Goal: Find specific page/section: Find specific page/section

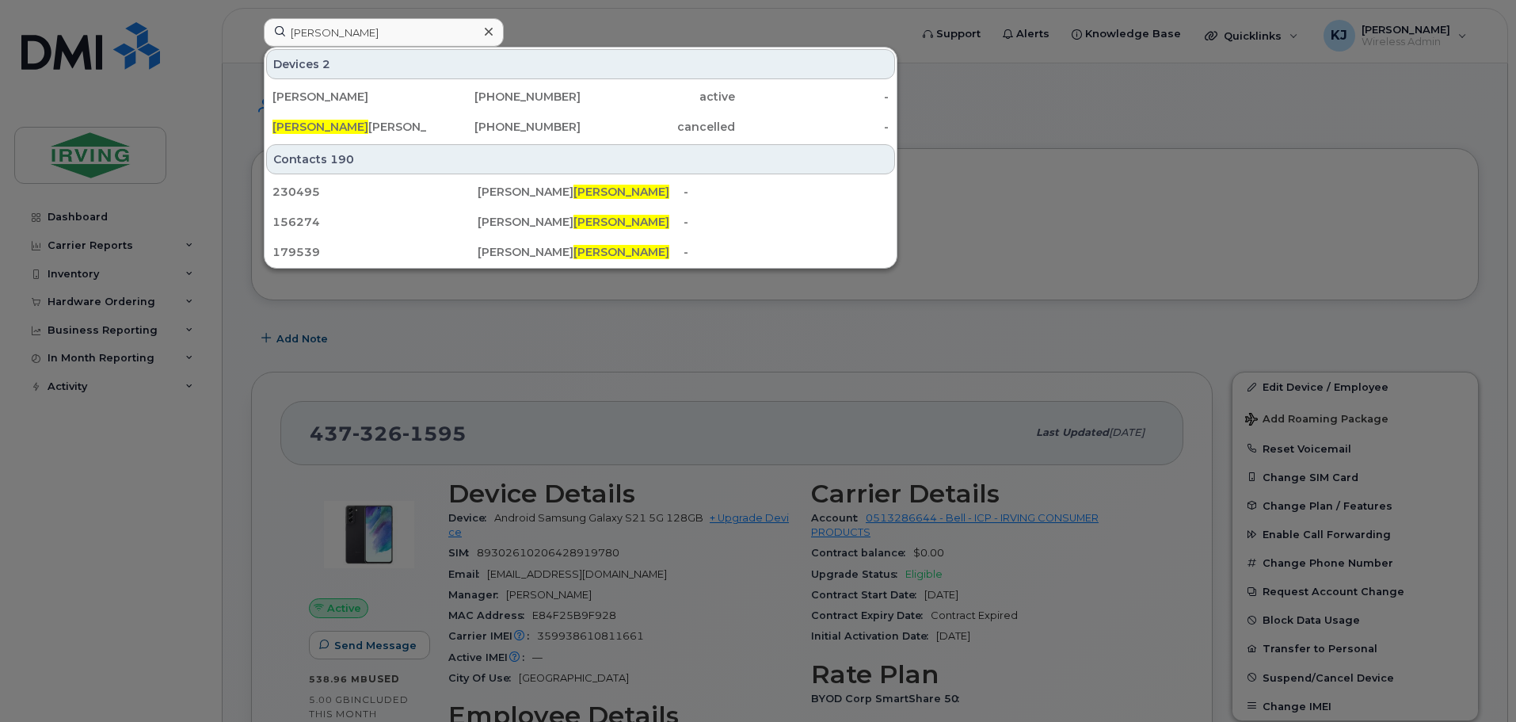
click at [376, 33] on input "raymond" at bounding box center [384, 32] width 240 height 29
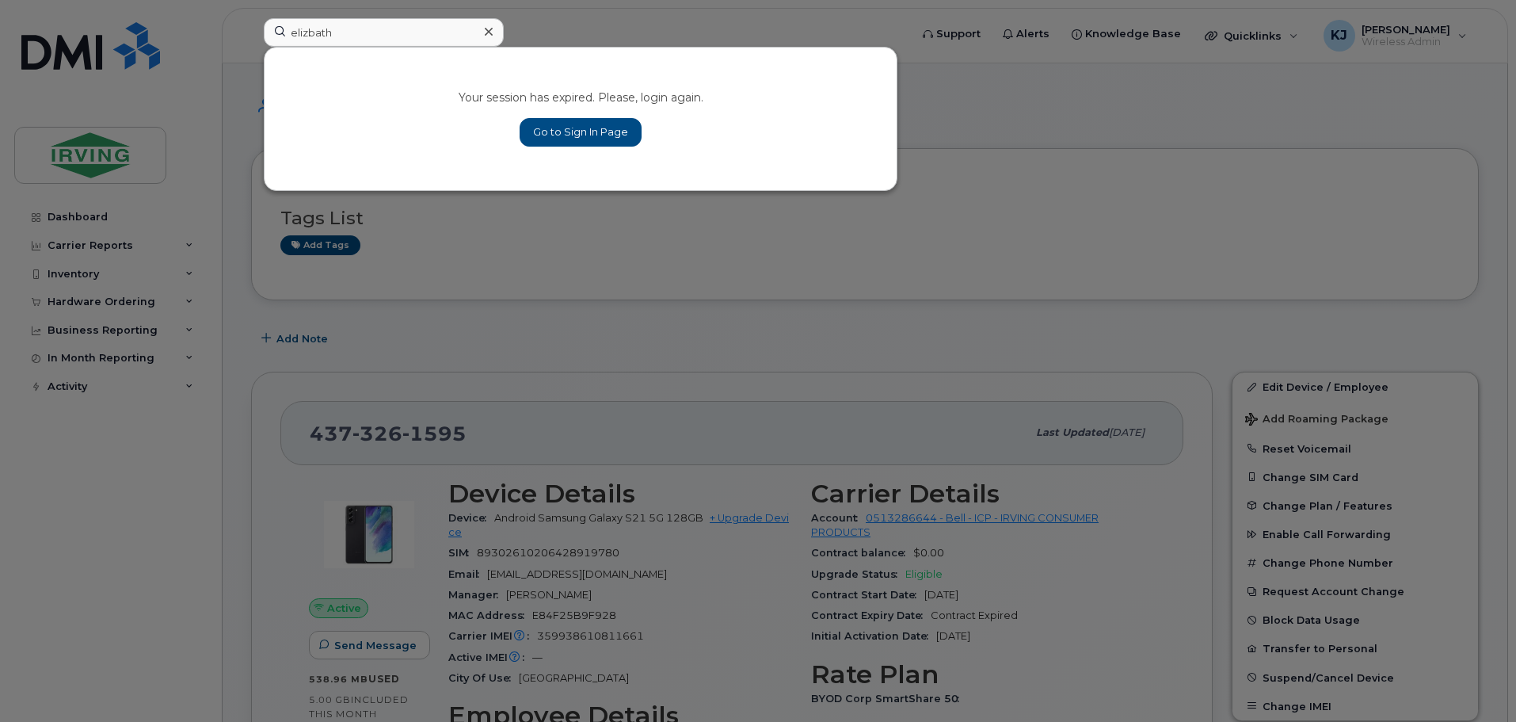
type input "elizbath"
click at [575, 127] on link "Go to Sign In Page" at bounding box center [581, 132] width 122 height 29
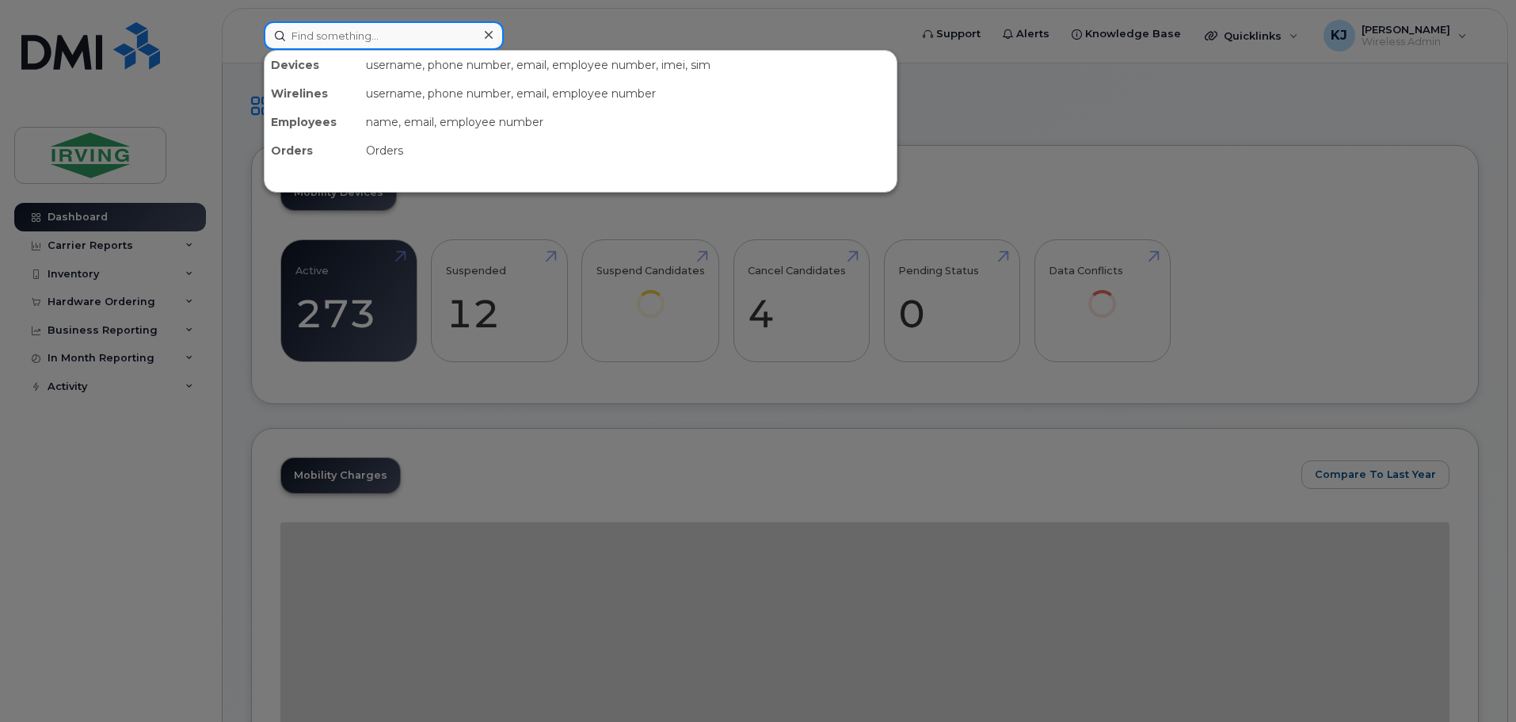
click at [397, 40] on input at bounding box center [384, 35] width 240 height 29
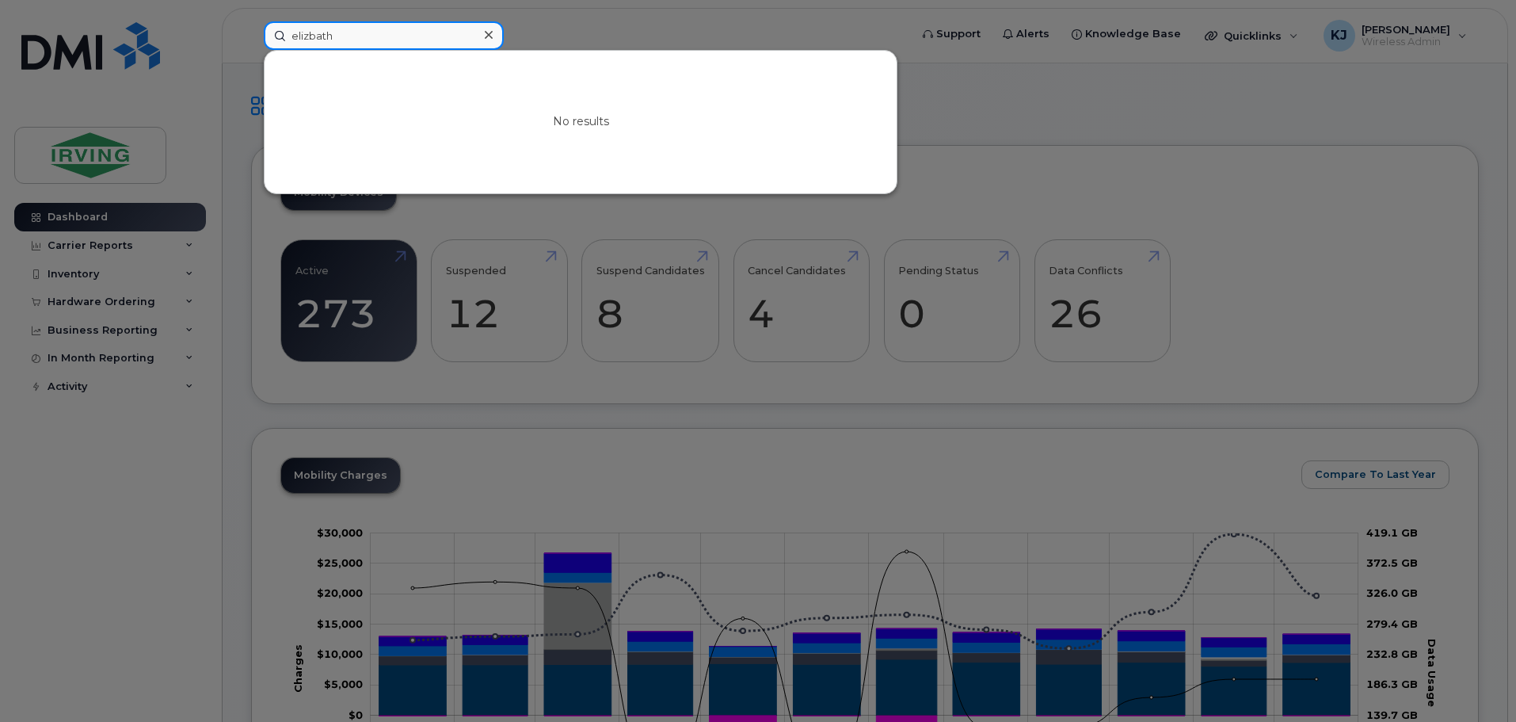
click at [307, 33] on input "elizbath" at bounding box center [384, 35] width 240 height 29
click at [329, 36] on input "[DEMOGRAPHIC_DATA]" at bounding box center [384, 35] width 240 height 29
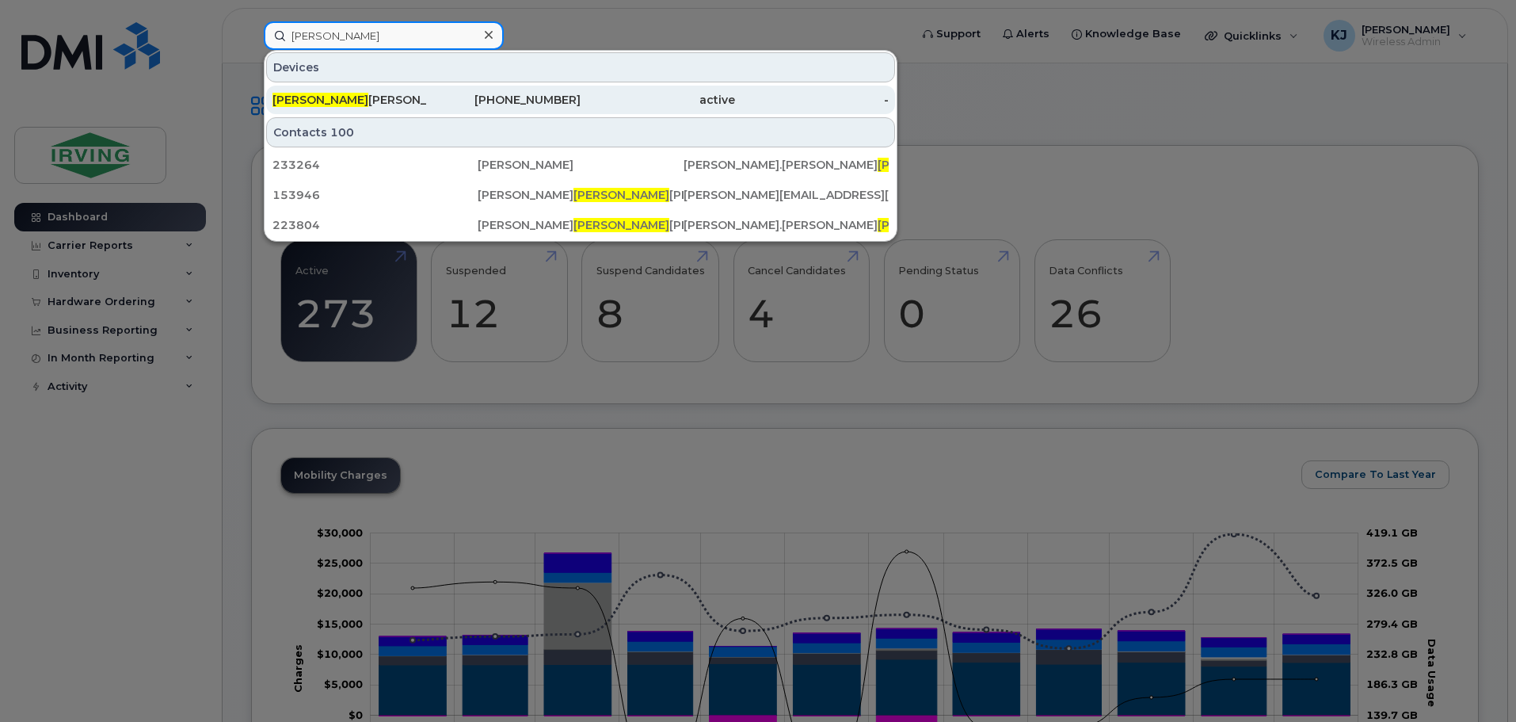
type input "[PERSON_NAME]"
click at [340, 98] on div "[PERSON_NAME]" at bounding box center [350, 100] width 154 height 16
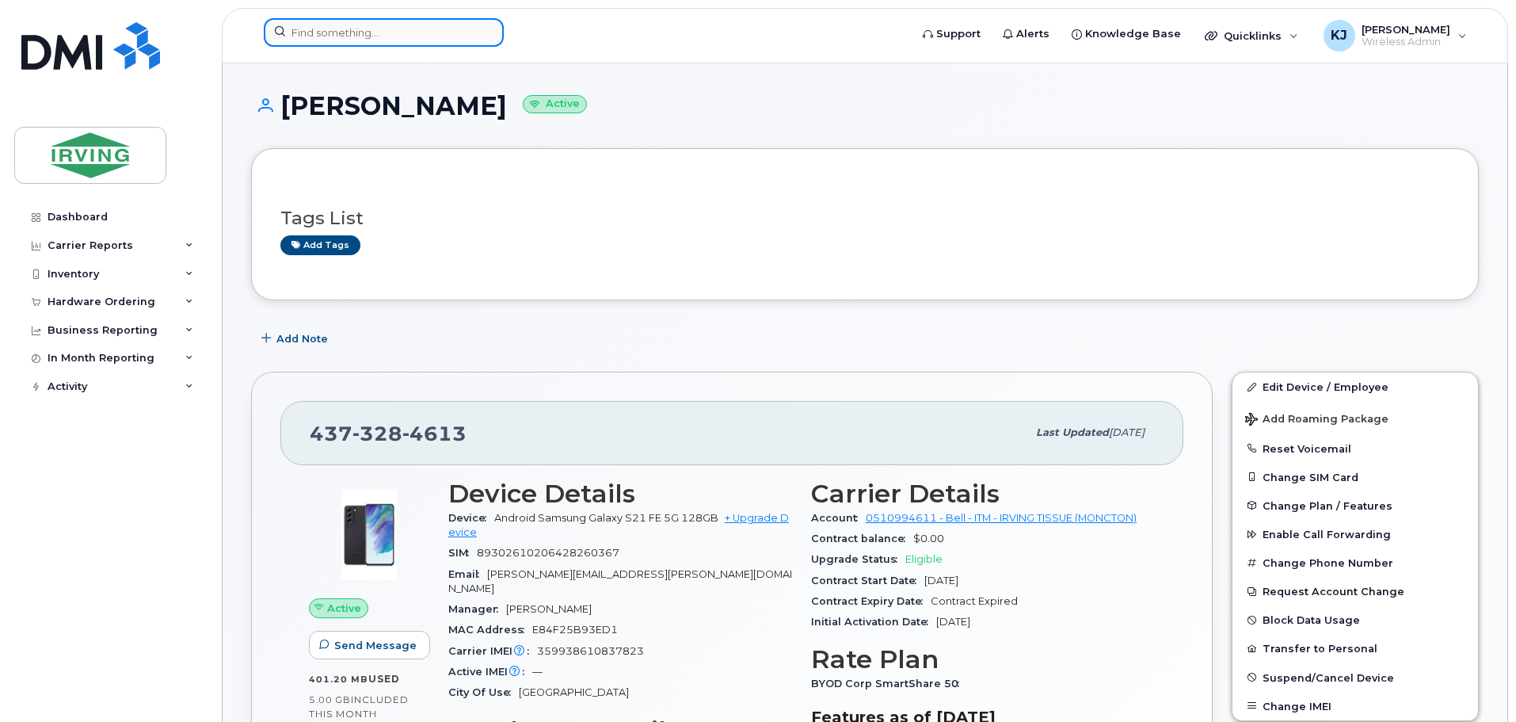
click at [379, 37] on input at bounding box center [384, 32] width 240 height 29
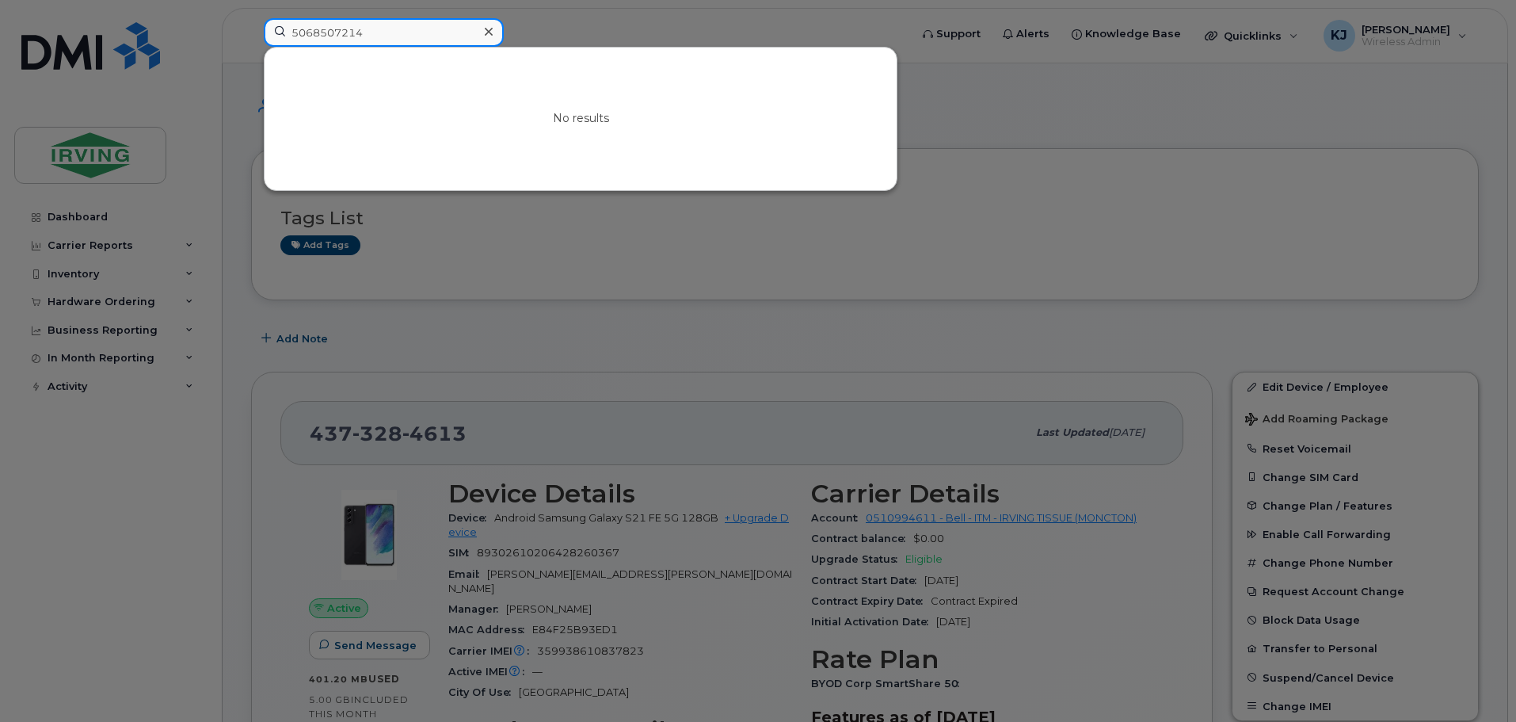
click at [311, 32] on input "5068507214" at bounding box center [384, 32] width 240 height 29
click at [336, 30] on input "506 8507214" at bounding box center [384, 32] width 240 height 29
click at [402, 33] on input "506 850 7214" at bounding box center [384, 32] width 240 height 29
drag, startPoint x: 402, startPoint y: 33, endPoint x: 169, endPoint y: 31, distance: 232.9
click at [251, 31] on div "506 850 7214 No results" at bounding box center [581, 35] width 661 height 35
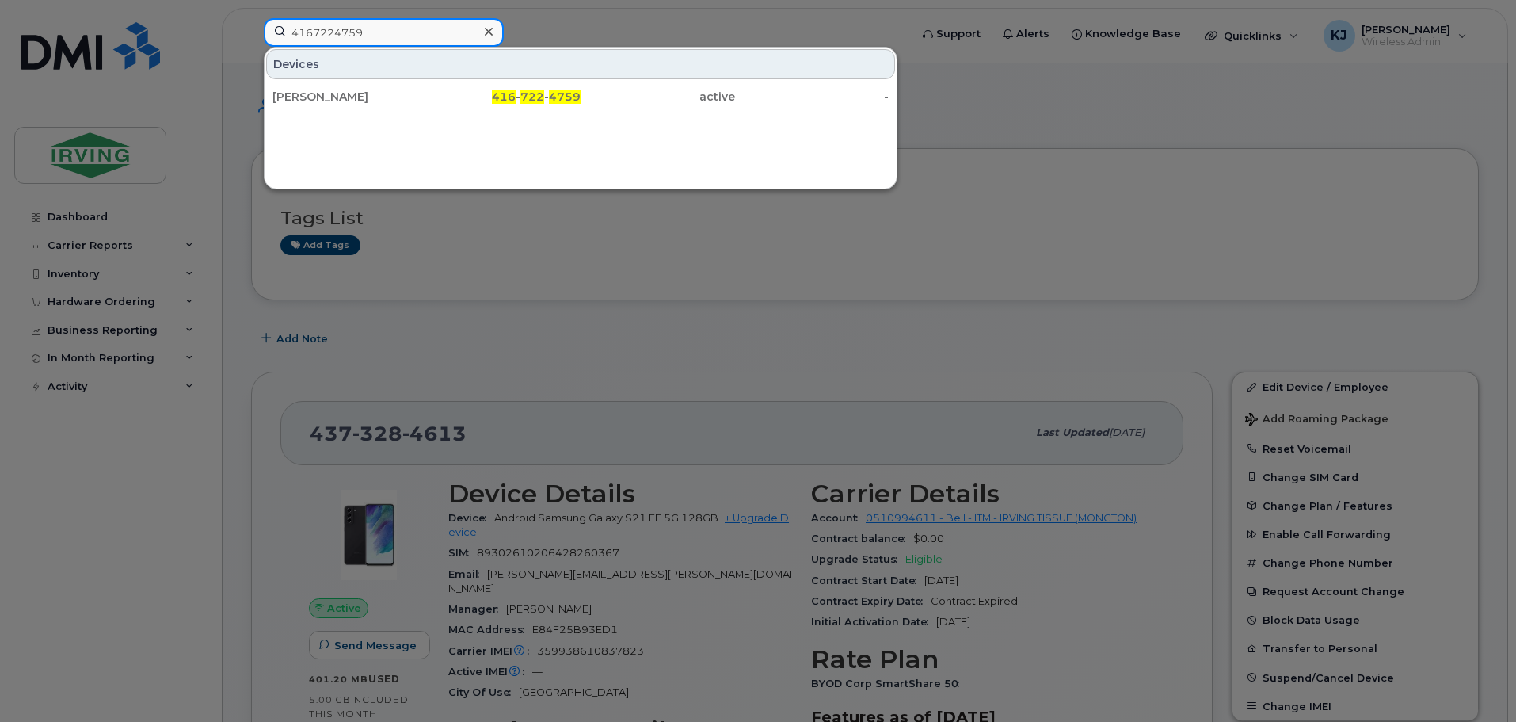
drag, startPoint x: 385, startPoint y: 35, endPoint x: 105, endPoint y: 41, distance: 279.7
click at [251, 41] on div "4167224759 Devices Jason Winters 416 - 722 - 4759 active -" at bounding box center [581, 35] width 661 height 35
type input "4373284613"
